Goal: Find contact information: Find contact information

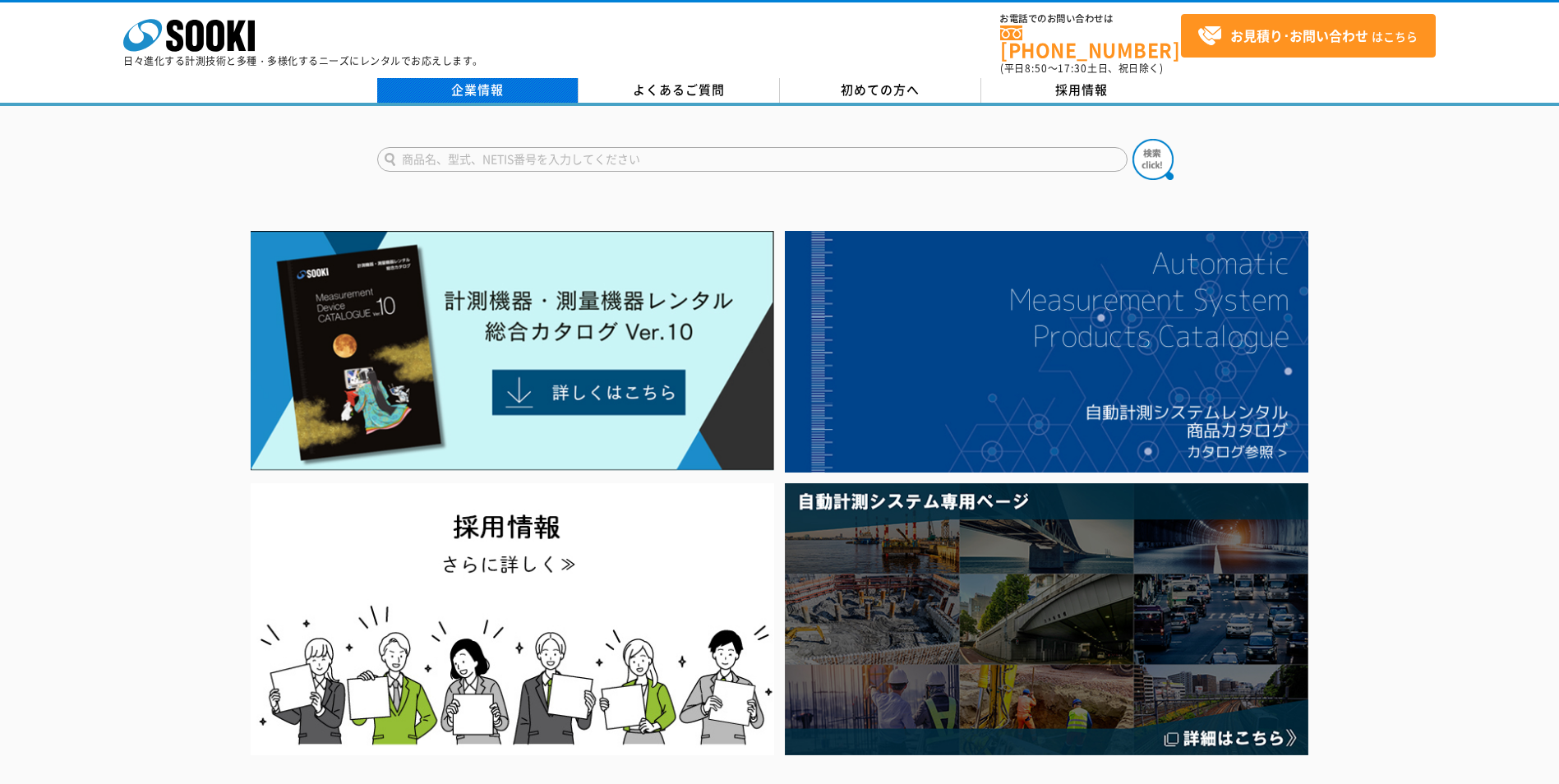
click at [540, 85] on link "企業情報" at bounding box center [477, 90] width 201 height 24
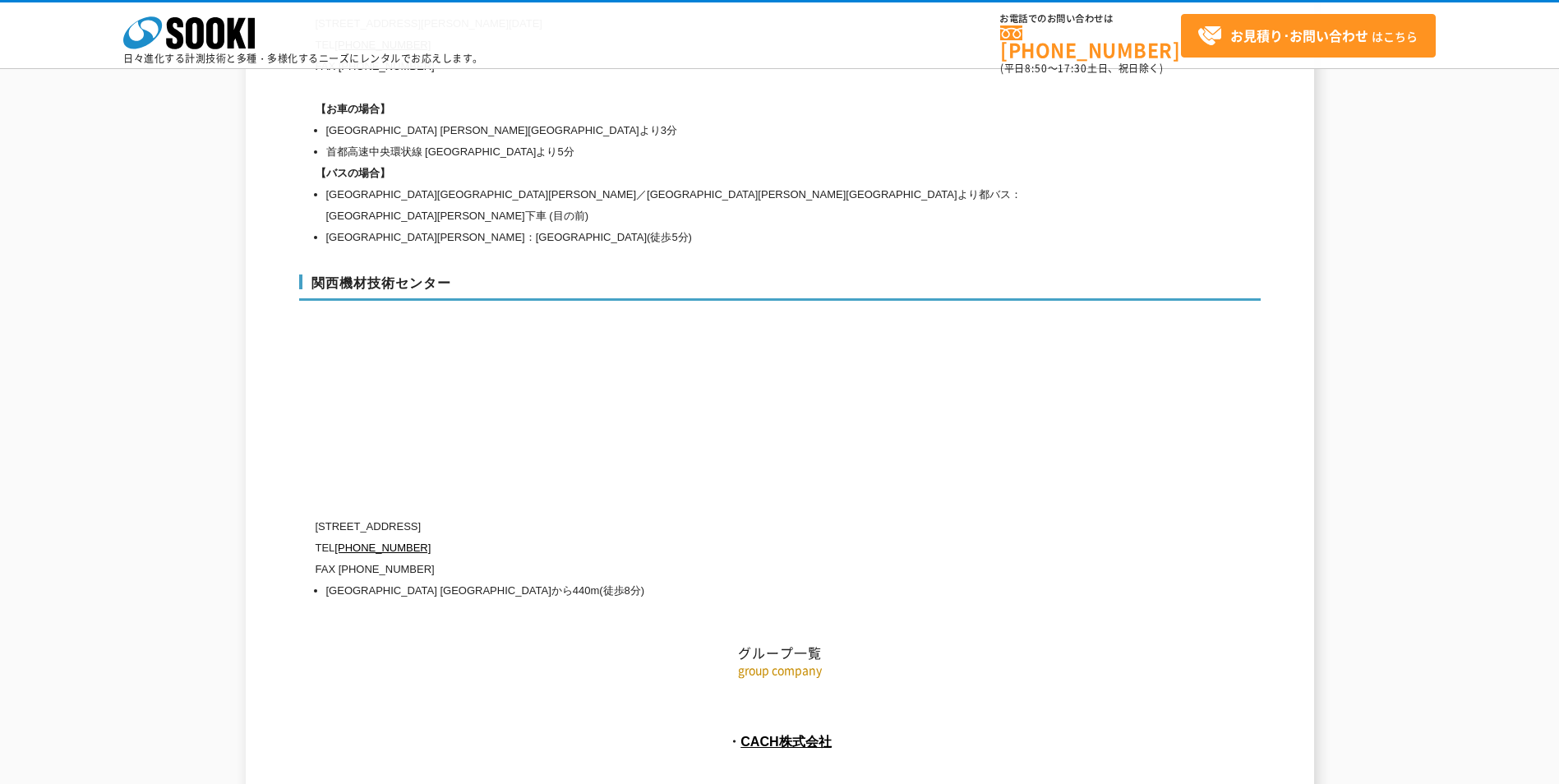
scroll to position [7100, 0]
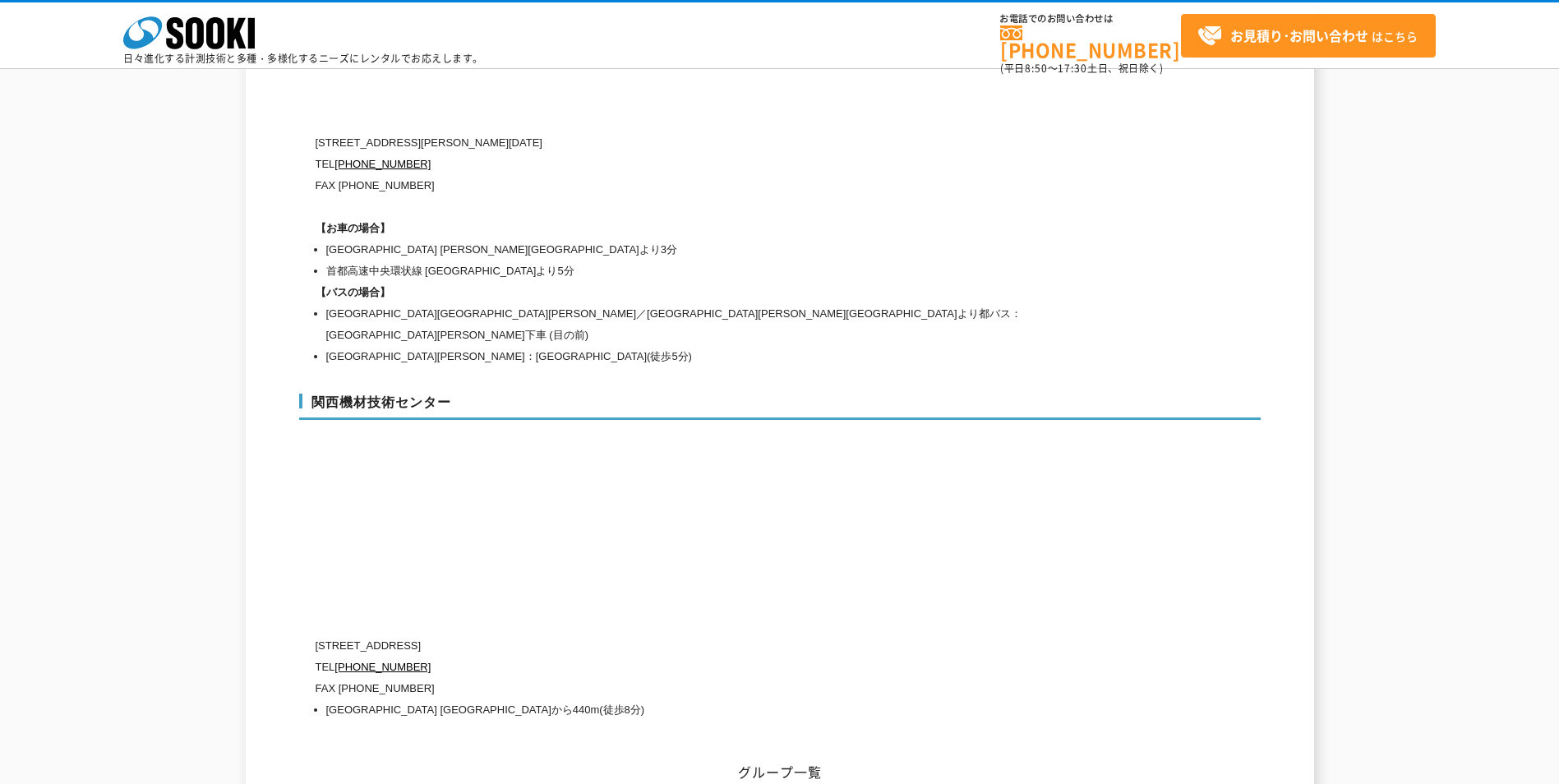
drag, startPoint x: 387, startPoint y: 588, endPoint x: 524, endPoint y: 589, distance: 137.0
click at [524, 635] on p "〒660-0083 兵庫県尼崎市道意町5-40-1" at bounding box center [710, 646] width 789 height 22
copy p "兵庫県尼崎市道意町5-40-1"
click at [588, 635] on p "[STREET_ADDRESS]" at bounding box center [710, 646] width 789 height 22
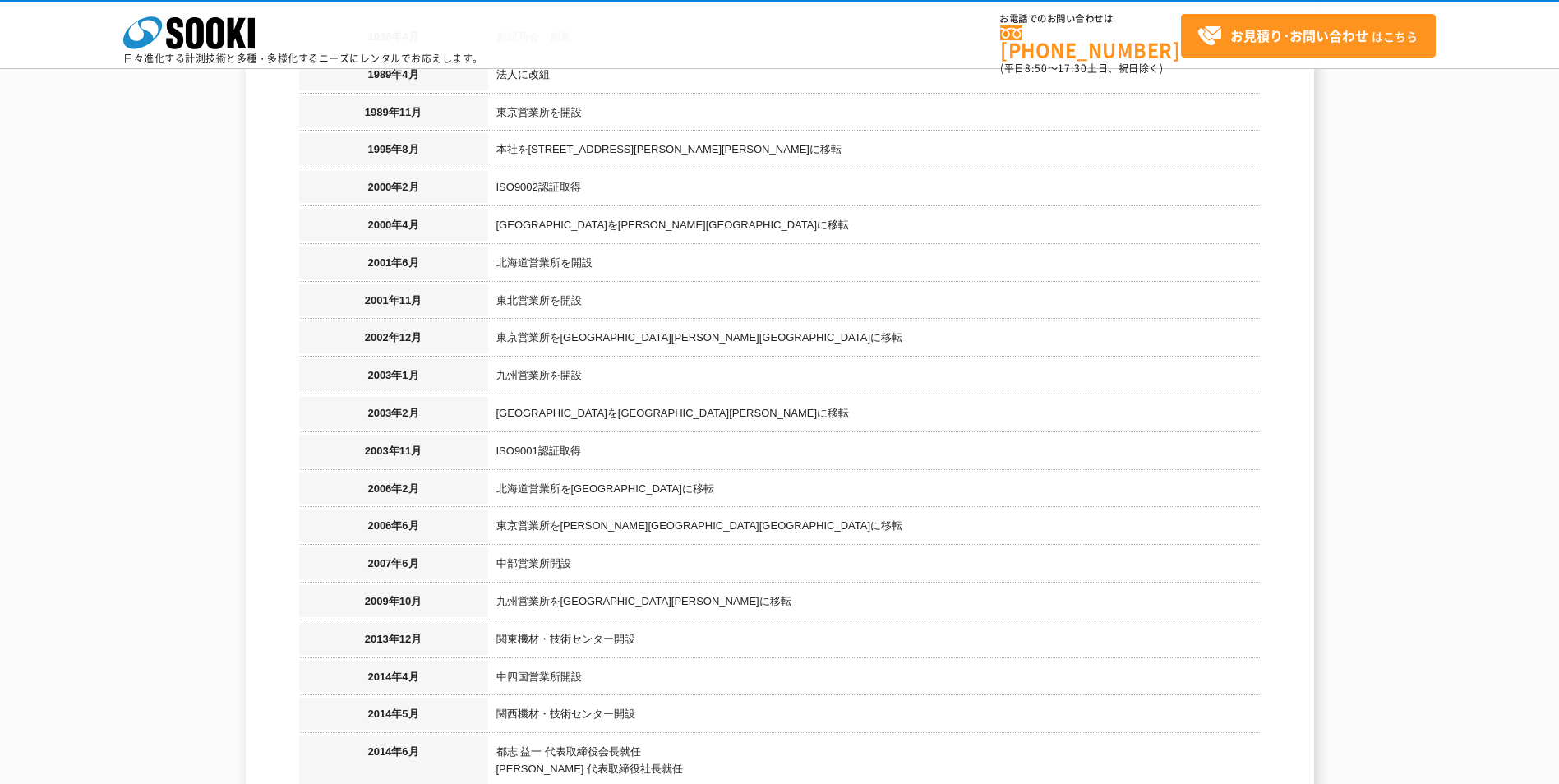
scroll to position [845, 0]
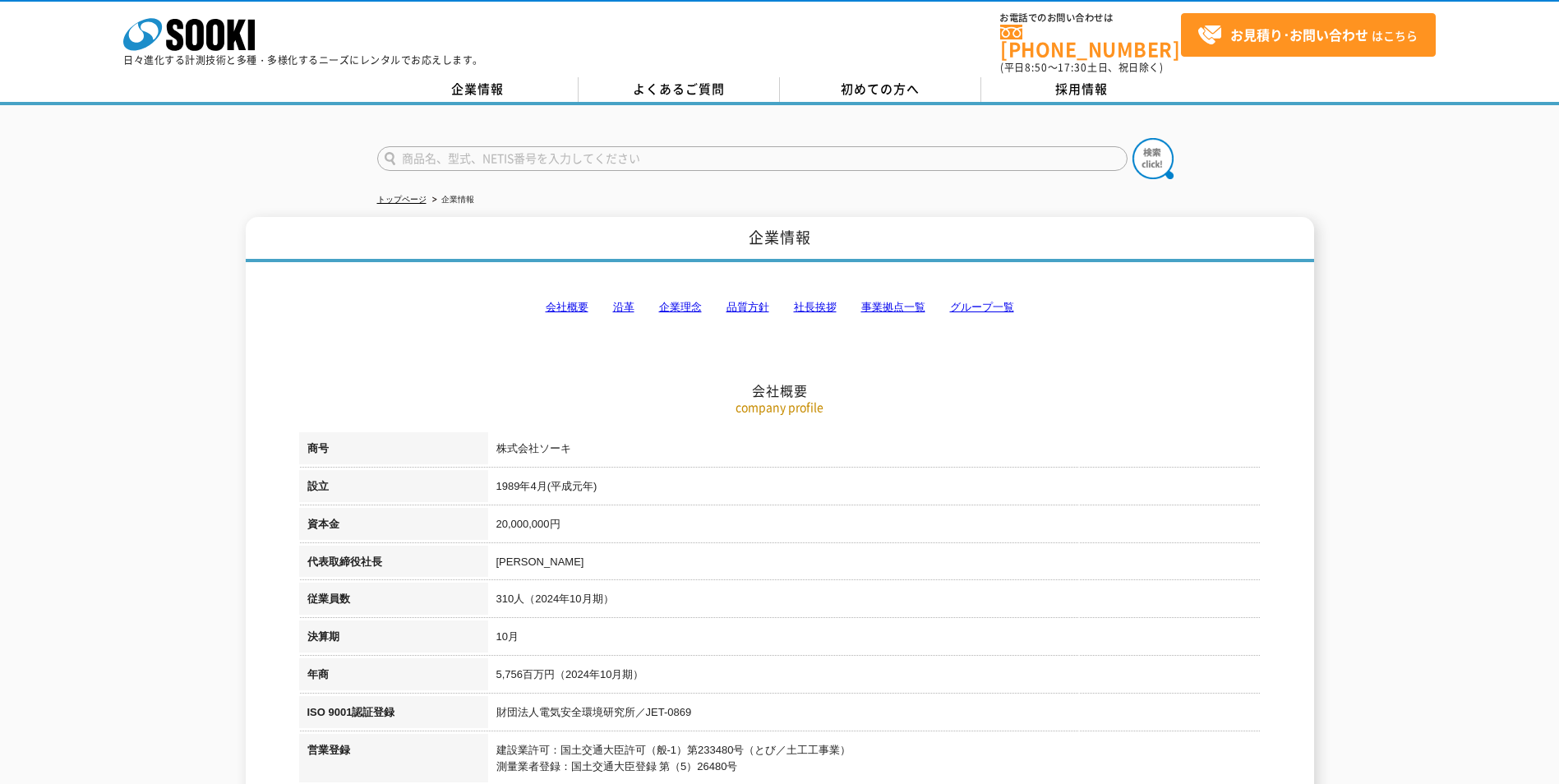
scroll to position [0, 0]
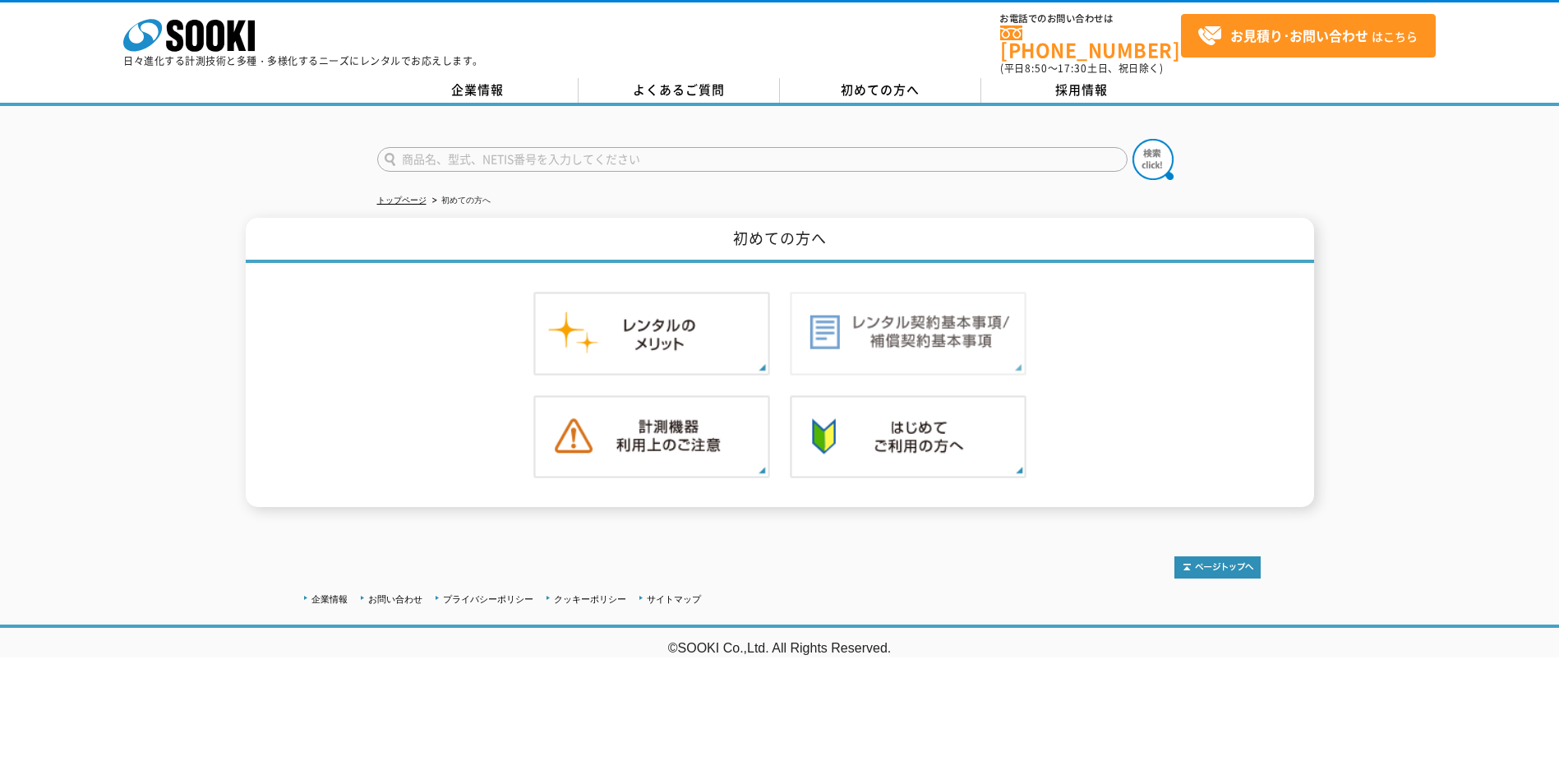
click at [869, 329] on img at bounding box center [908, 333] width 237 height 83
click at [891, 431] on img at bounding box center [908, 436] width 237 height 83
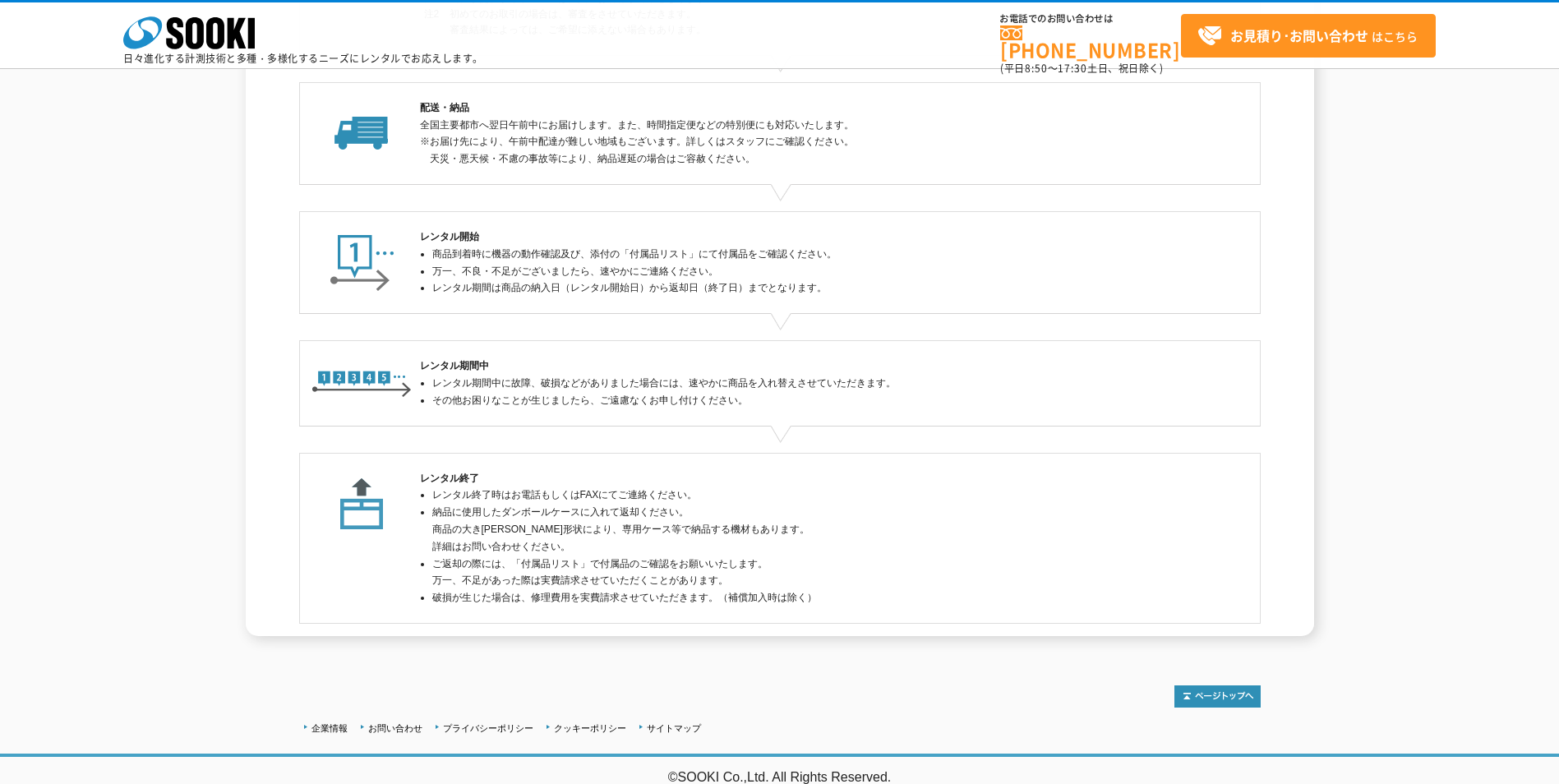
scroll to position [305, 0]
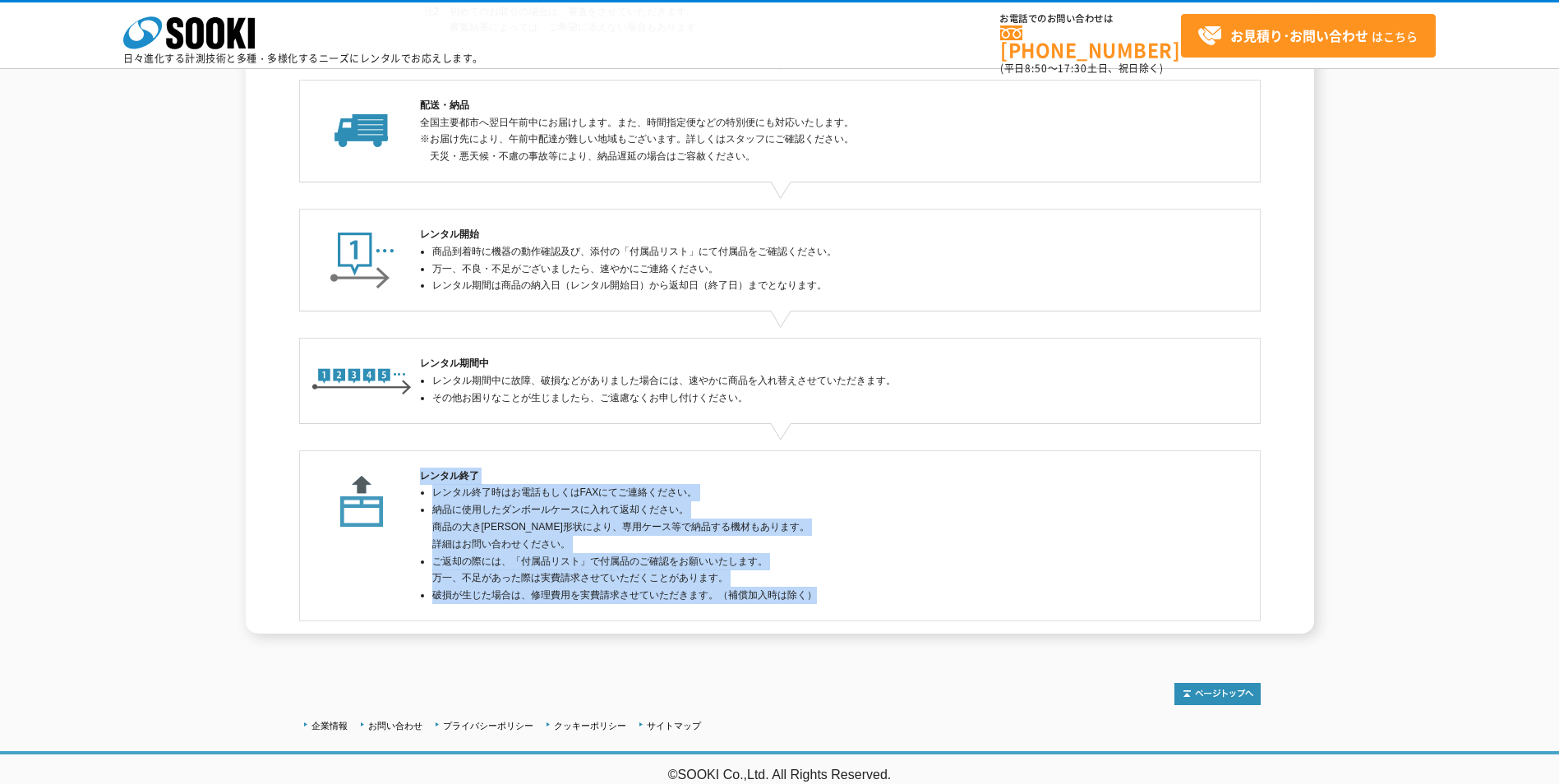
drag, startPoint x: 462, startPoint y: 487, endPoint x: 906, endPoint y: 594, distance: 456.7
click at [906, 594] on div "レンタル終了 レンタル終了時はお電話もしくはFAXにてご連絡ください。 納品に使用したダンボールケースに入れて返却ください。 商品の大きさや形状により、専用ケ…" at bounding box center [780, 536] width 720 height 136
drag, startPoint x: 906, startPoint y: 594, endPoint x: 813, endPoint y: 591, distance: 93.0
click at [815, 591] on li "破損が生じた場合は、修理費用を実費請求させていただきます。（補償加入時は除く）" at bounding box center [786, 595] width 707 height 17
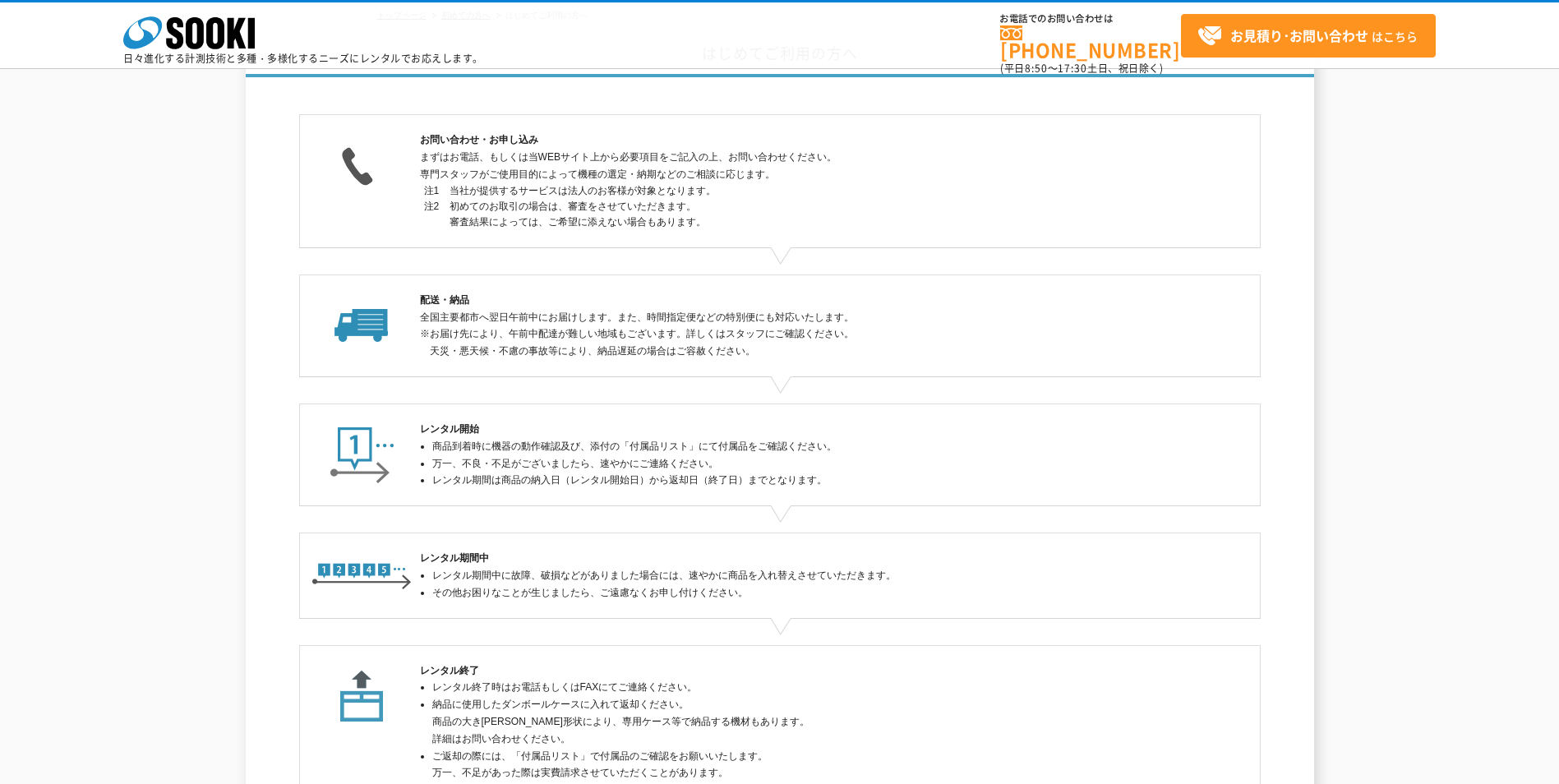
scroll to position [0, 0]
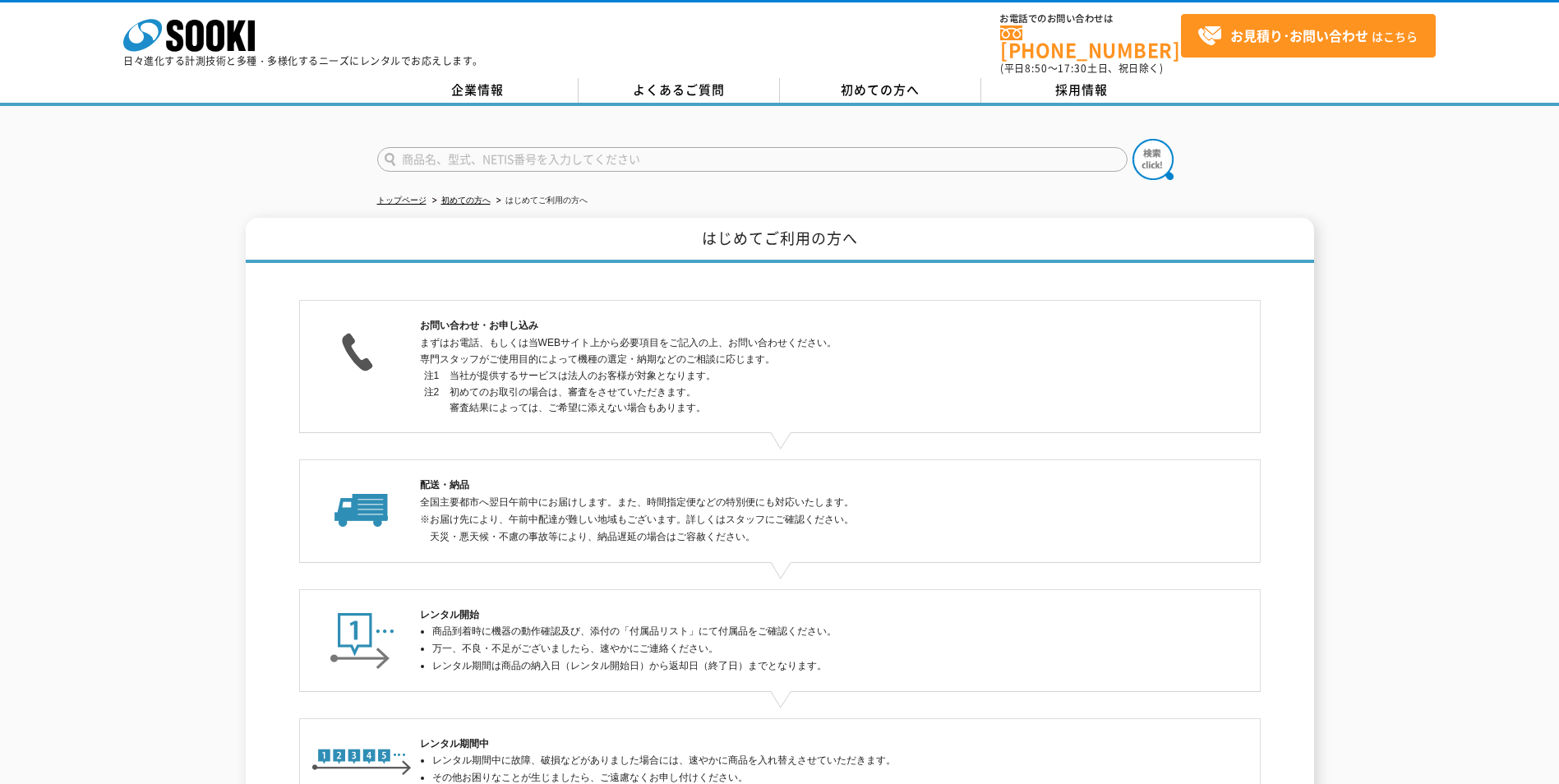
drag, startPoint x: 420, startPoint y: 317, endPoint x: 829, endPoint y: 403, distance: 417.9
click at [829, 403] on div "お問い合わせ・お申し込み まずはお電話、もしくは当WEBサイト上から必要項目をご記入の上、お問い合わせください。 専門スタッフがご使用目的によって機種の選定・…" at bounding box center [780, 366] width 720 height 99
drag, startPoint x: 829, startPoint y: 403, endPoint x: 731, endPoint y: 401, distance: 98.0
click at [731, 401] on dd "初めてのお取引の場合は、審査をさせていただきます。 審査結果によっては、ご希望に添えない場合もあります。" at bounding box center [794, 401] width 690 height 32
click at [717, 349] on p "まずはお電話、もしくは当WEBサイト上から必要項目をご記入の上、お問い合わせください。 専門スタッフがご使用目的によって機種の選定・納期などのご相談に応じます。" at bounding box center [780, 352] width 720 height 34
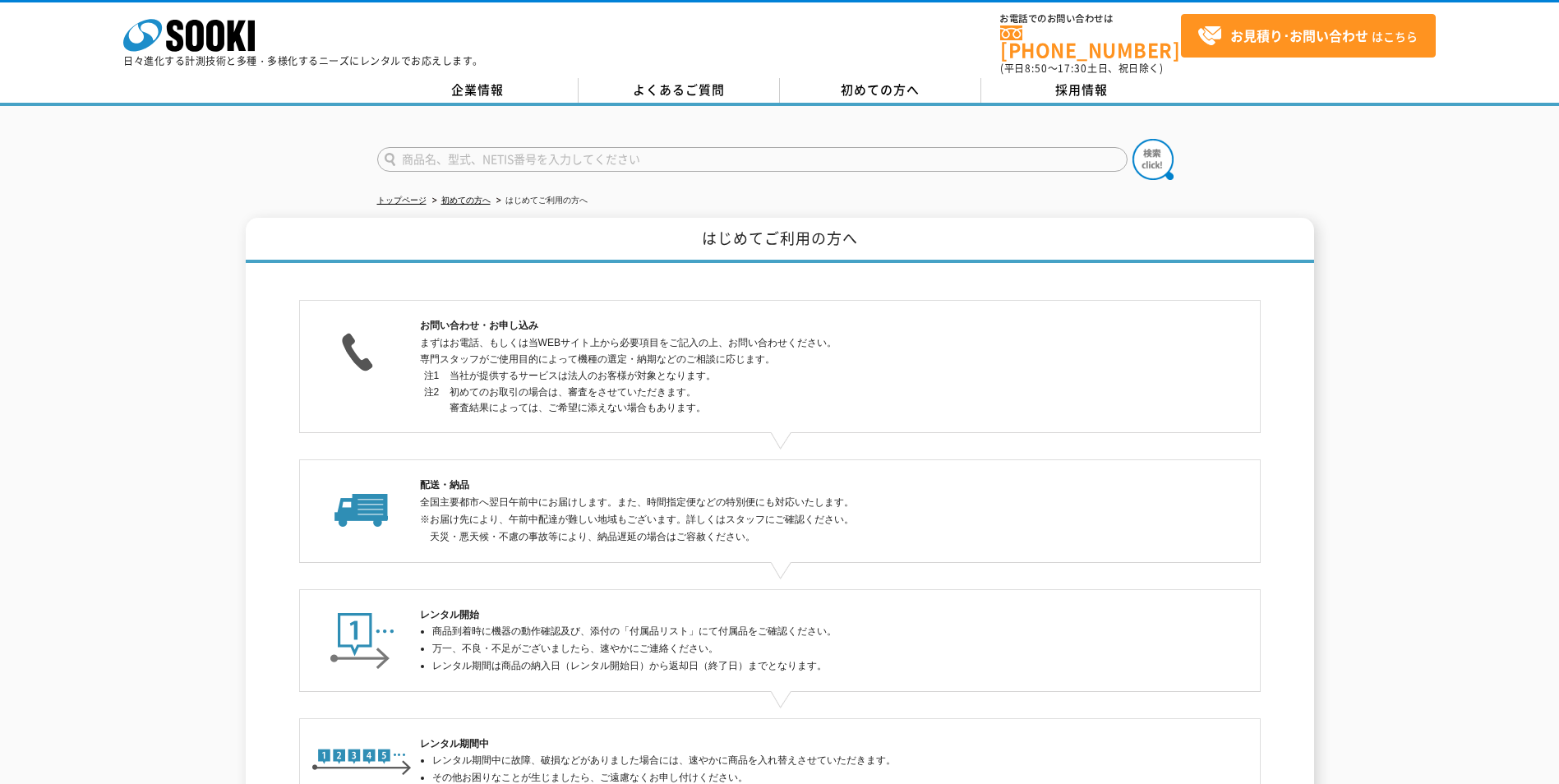
click at [571, 336] on p "まずはお電話、もしくは当WEBサイト上から必要項目をご記入の上、お問い合わせください。 専門スタッフがご使用目的によって機種の選定・納期などのご相談に応じます。" at bounding box center [780, 352] width 720 height 34
click at [789, 368] on dd "当社が提供するサービスは法人のお客様が対象となります。" at bounding box center [794, 375] width 690 height 15
click at [509, 78] on link "企業情報" at bounding box center [477, 90] width 201 height 24
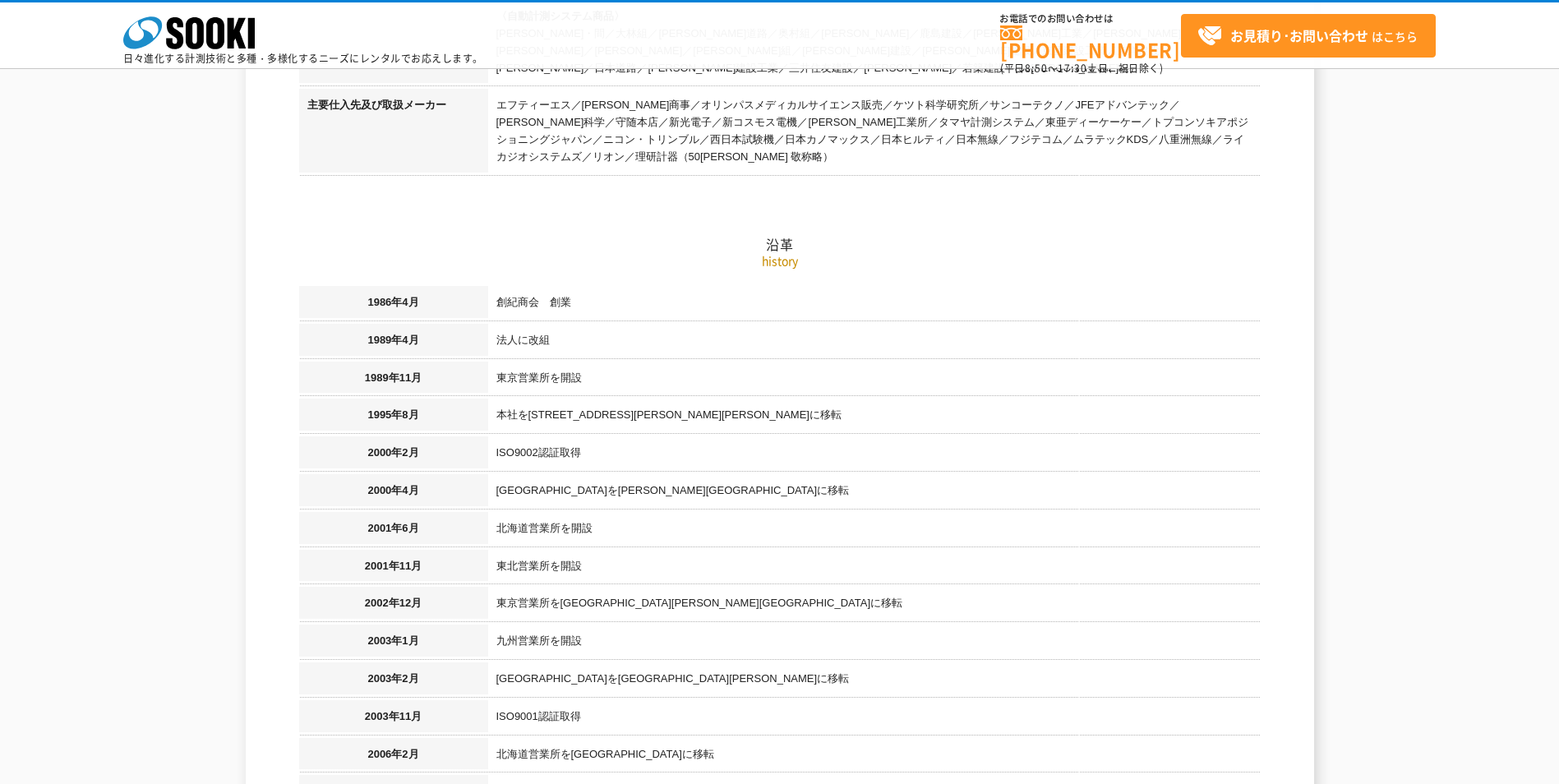
scroll to position [1067, 0]
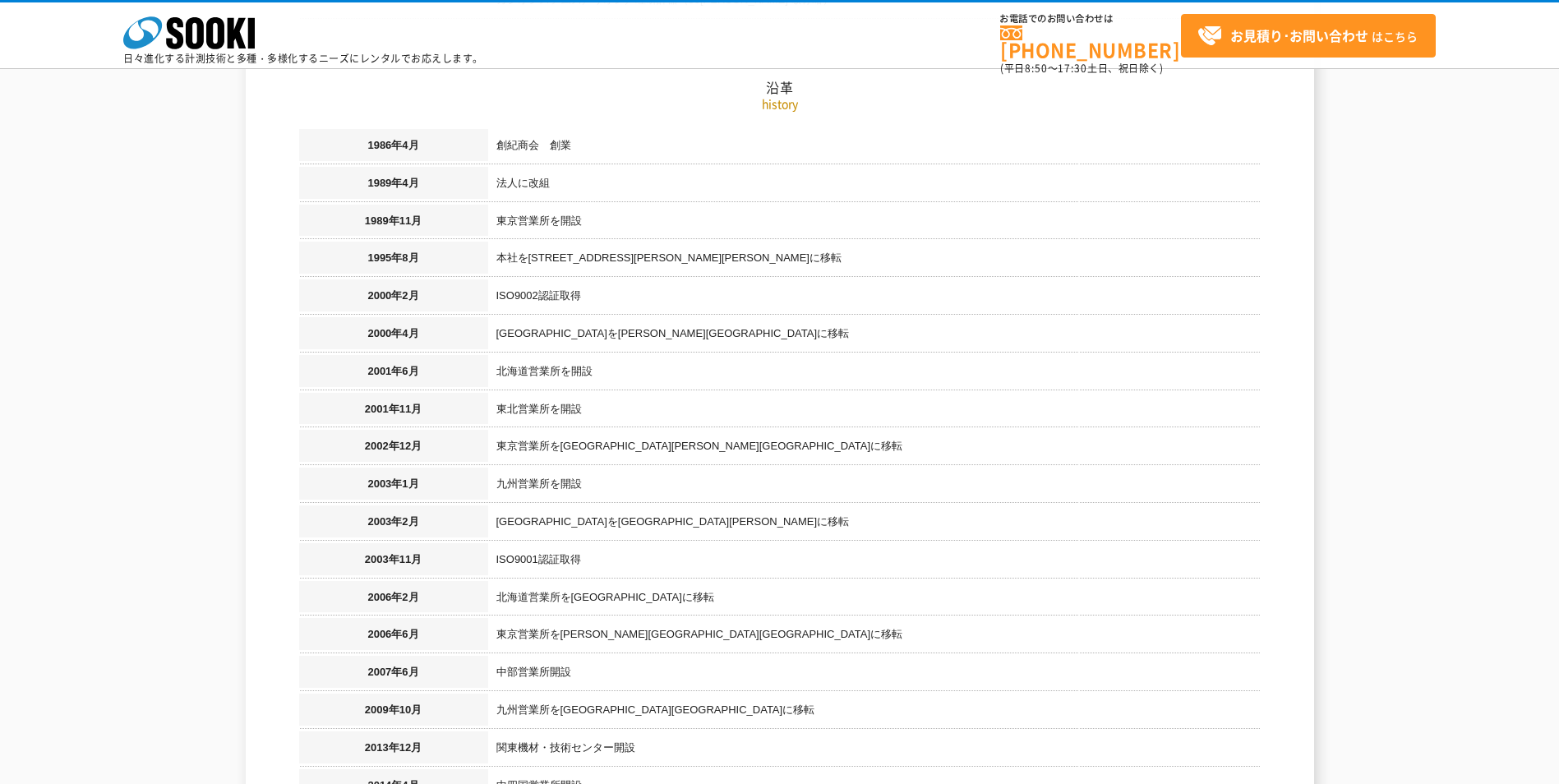
click at [1137, 443] on td "東京営業所を[GEOGRAPHIC_DATA][PERSON_NAME][GEOGRAPHIC_DATA]に移転" at bounding box center [874, 449] width 773 height 38
